Goal: Find specific page/section

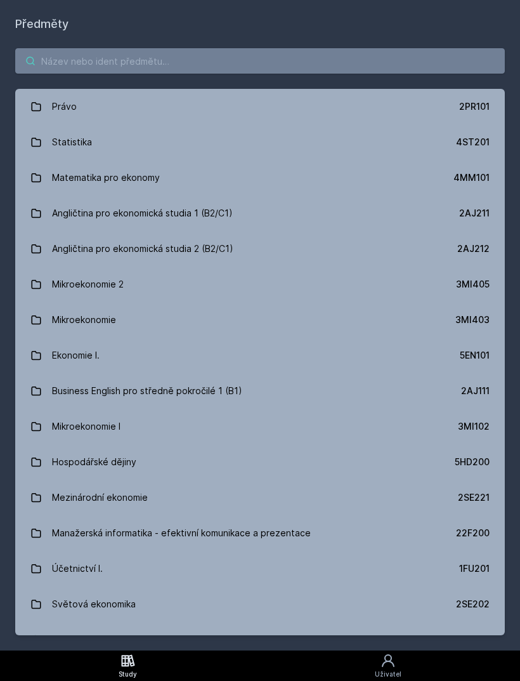
click at [303, 65] on input "search" at bounding box center [260, 60] width 490 height 25
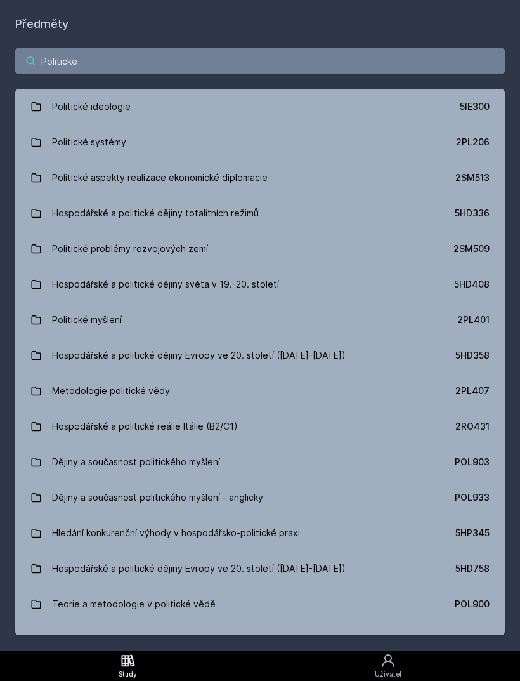
type input "Politicke"
click at [391, 98] on link "Politické ideologie 5IE300" at bounding box center [260, 107] width 490 height 36
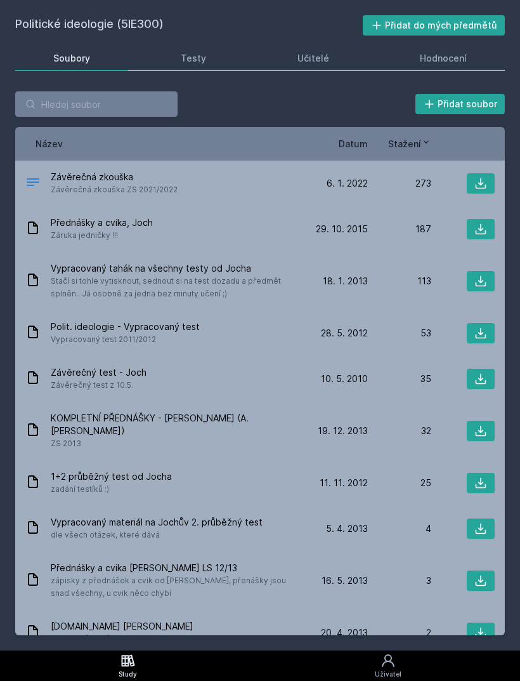
click at [475, 181] on icon at bounding box center [481, 183] width 13 height 13
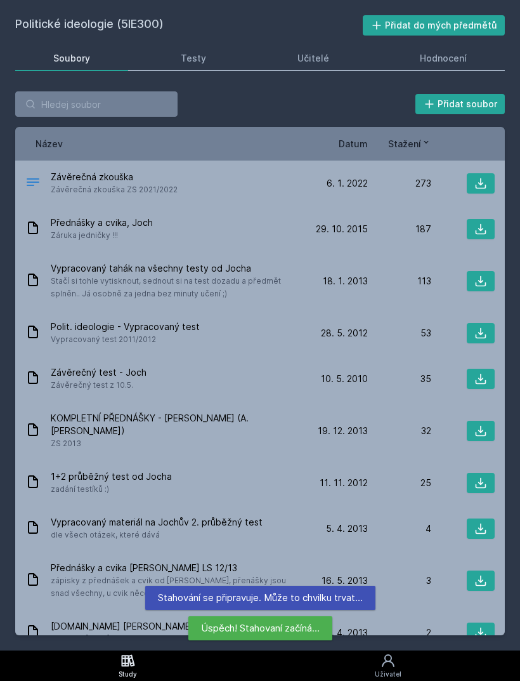
click at [312, 66] on link "Učitelé" at bounding box center [314, 58] width 108 height 25
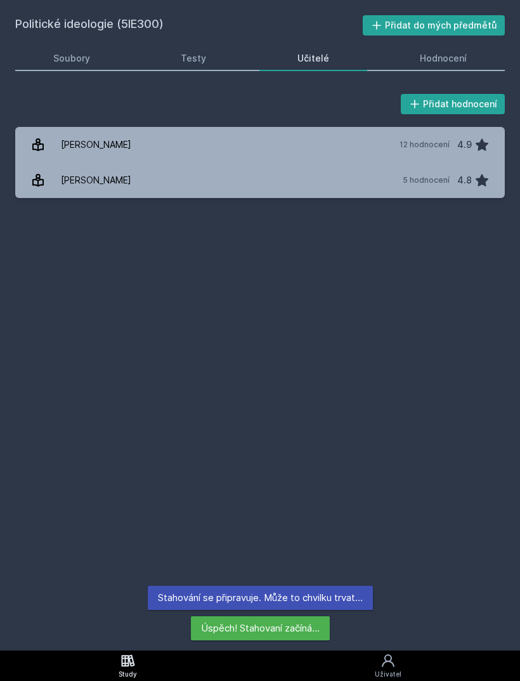
click at [409, 63] on link "Hodnocení" at bounding box center [444, 58] width 123 height 25
